Goal: Go to known website: Access a specific website the user already knows

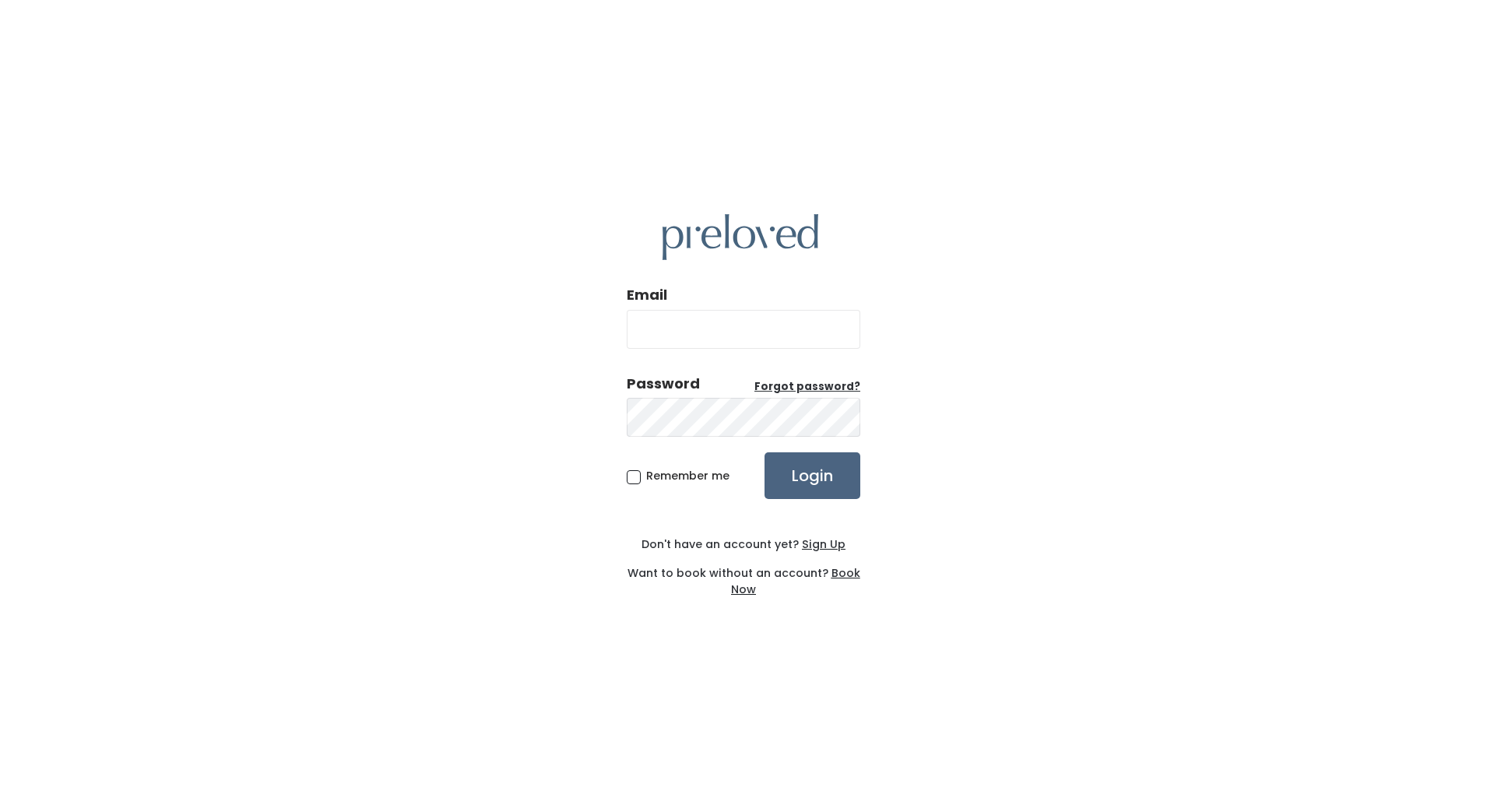
type input "edwardsville.owner@preloved.love"
drag, startPoint x: 772, startPoint y: 462, endPoint x: 764, endPoint y: 457, distance: 9.4
click at [764, 457] on input "Login" at bounding box center [811, 475] width 95 height 46
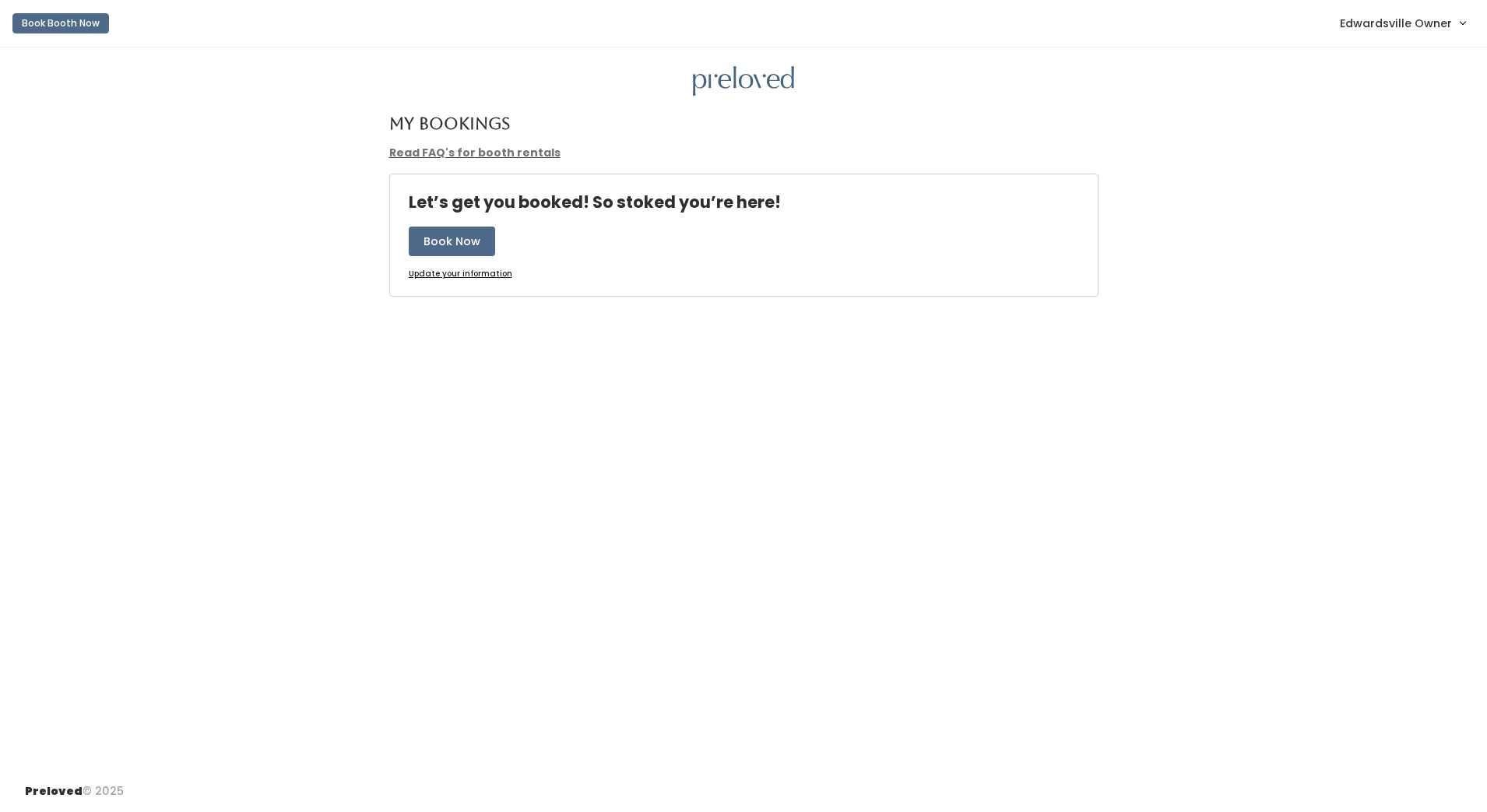
click at [1456, 29] on link "Edwardsville Owner" at bounding box center [1402, 23] width 156 height 33
click at [1427, 56] on link "Admin Home" at bounding box center [1410, 61] width 140 height 28
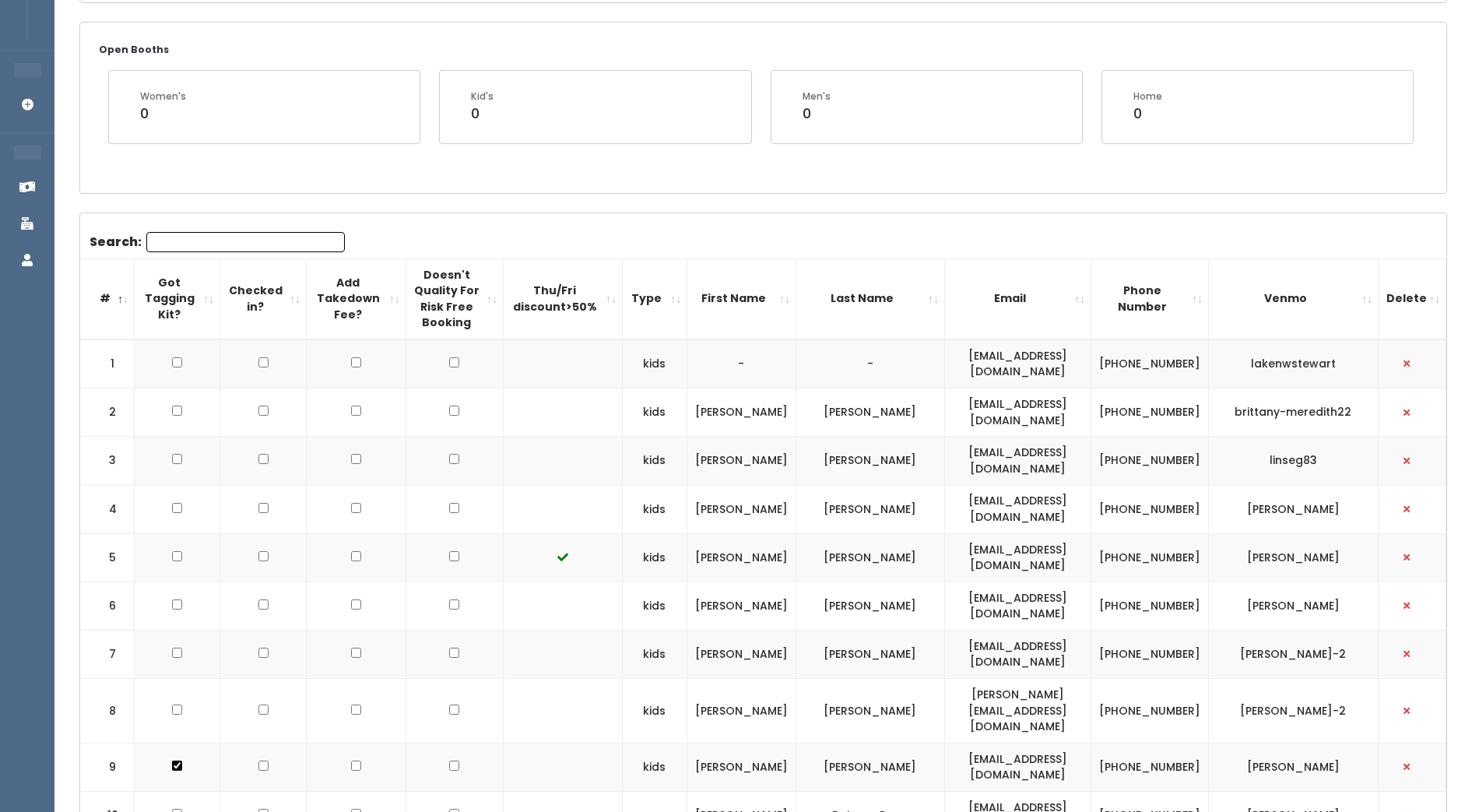
scroll to position [634, 0]
